Goal: Information Seeking & Learning: Learn about a topic

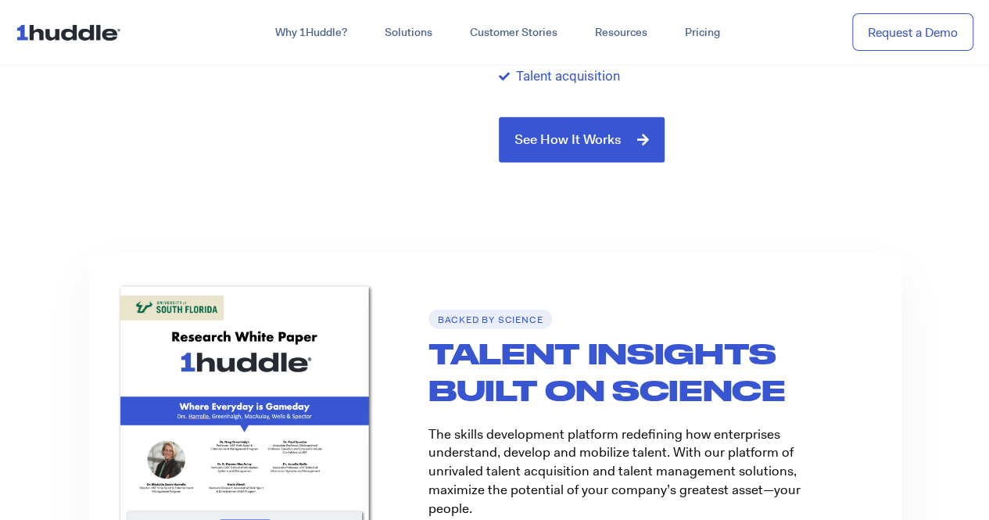
scroll to position [1965, 0]
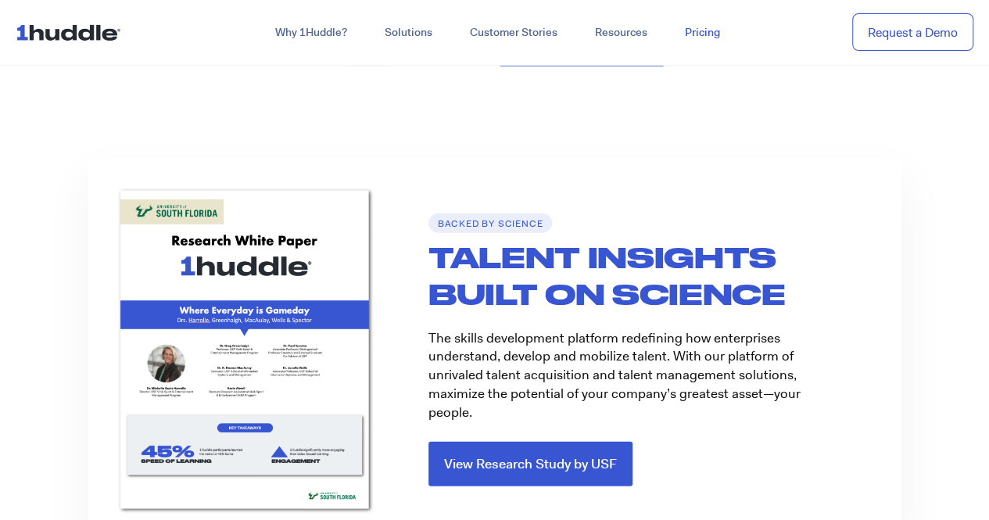
click at [684, 31] on link "Pricing" at bounding box center [702, 33] width 73 height 28
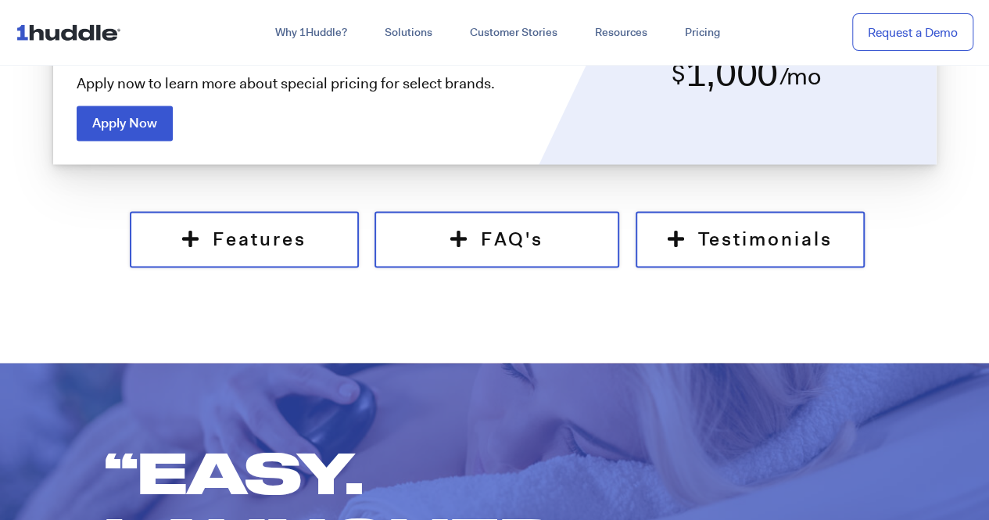
scroll to position [1286, 0]
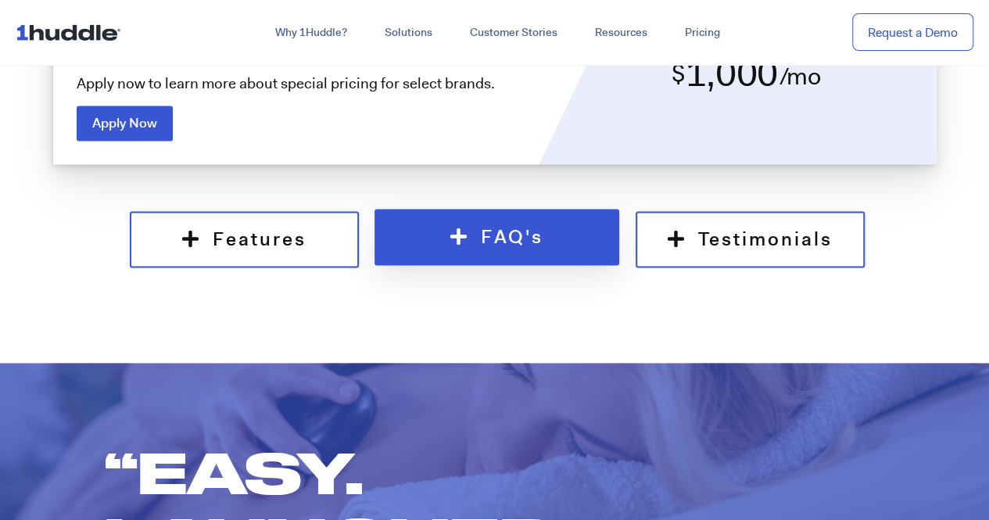
click at [616, 242] on link "FAQ's" at bounding box center [497, 237] width 245 height 56
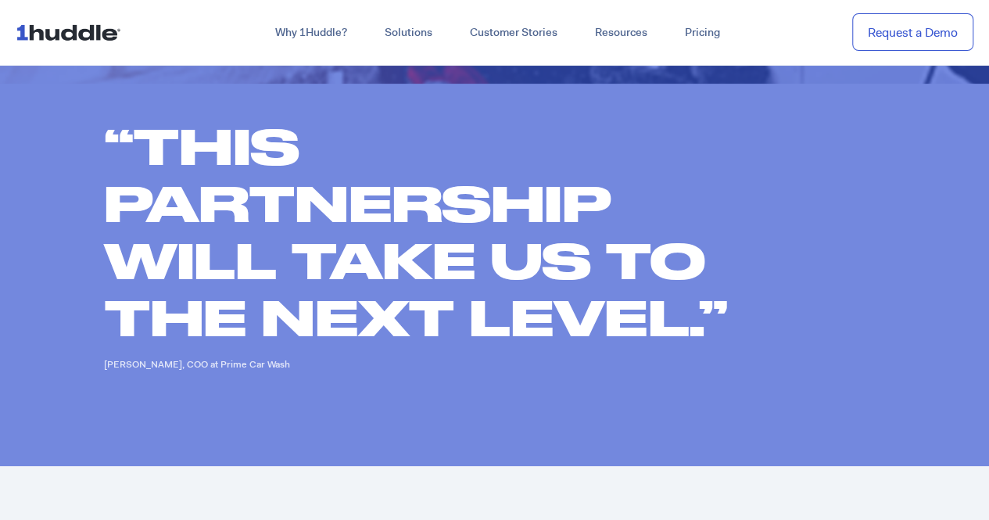
scroll to position [3850, 0]
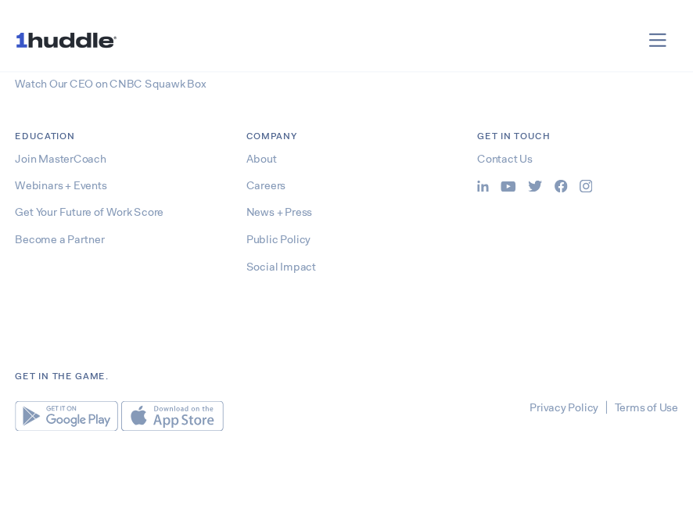
scroll to position [7730, 0]
